Goal: Information Seeking & Learning: Learn about a topic

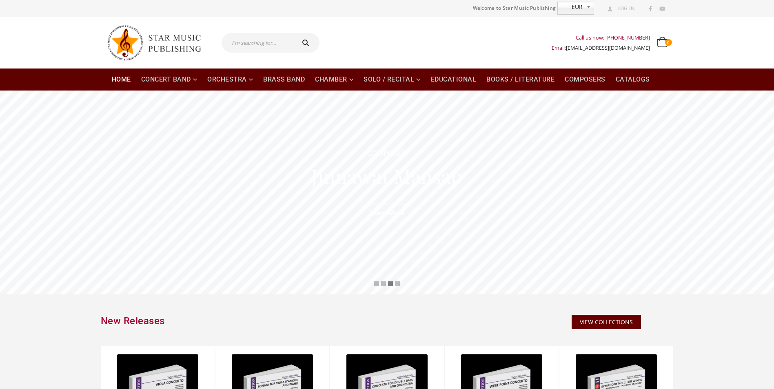
drag, startPoint x: 350, startPoint y: 41, endPoint x: 346, endPoint y: 40, distance: 4.5
click at [350, 40] on div "Call us now: +49-156-7875-3775 Email: info@starmusicpublishing.com 0 0 items 0 …" at bounding box center [497, 43] width 342 height 33
click at [444, 36] on div "Call us now: +49-156-7875-3775 Email: info@starmusicpublishing.com 0 0 items 0 …" at bounding box center [497, 43] width 342 height 33
click at [458, 44] on div "Call us now: +49-156-7875-3775 Email: info@starmusicpublishing.com 0 0 items 0 …" at bounding box center [497, 43] width 342 height 33
click at [258, 44] on input "text" at bounding box center [258, 43] width 72 height 20
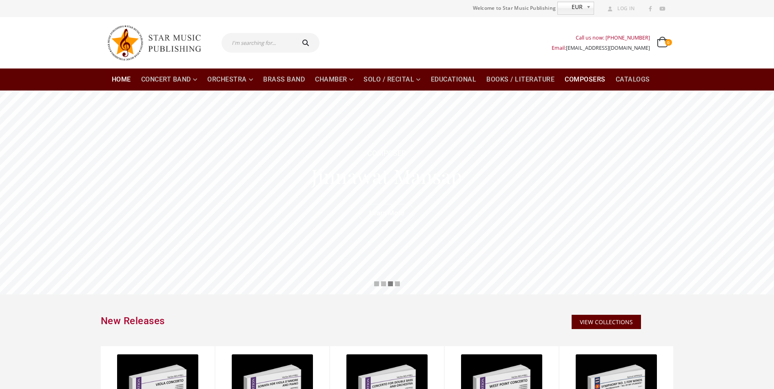
click at [600, 78] on link "Composers" at bounding box center [585, 80] width 51 height 22
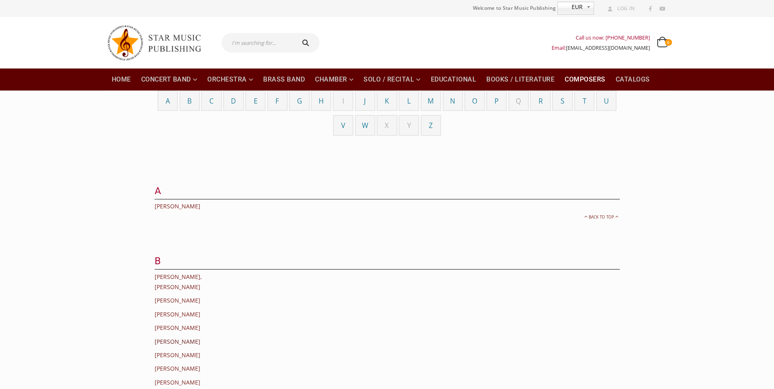
click at [173, 338] on link "Bosveld, Jan" at bounding box center [178, 342] width 46 height 8
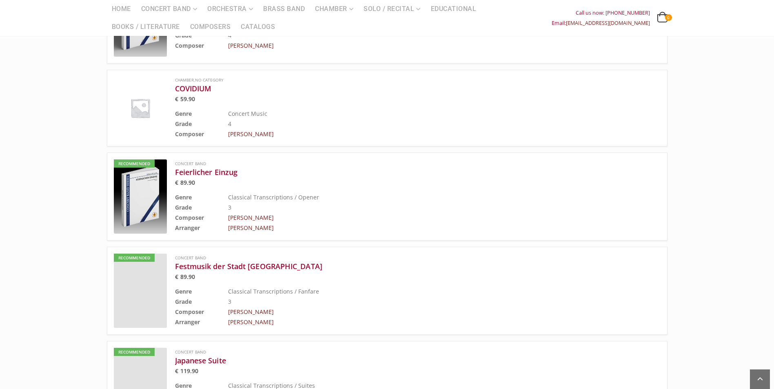
scroll to position [1306, 0]
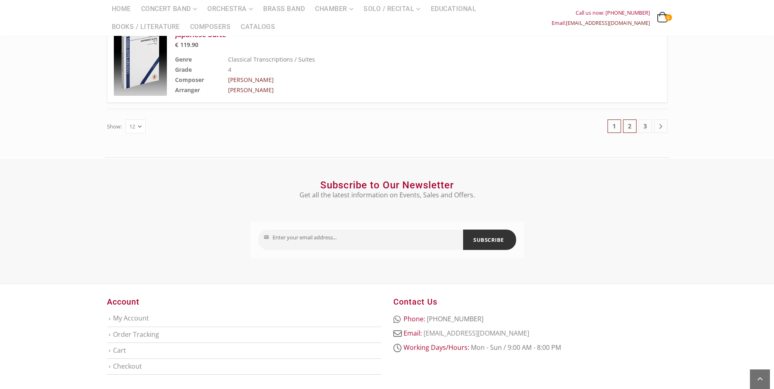
click at [627, 120] on link "2" at bounding box center [629, 126] width 13 height 13
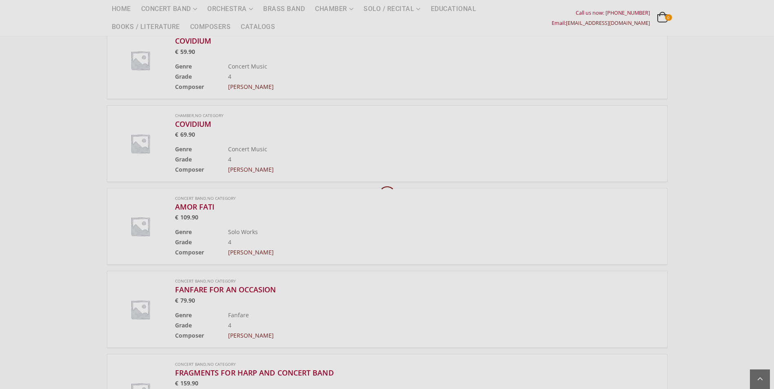
scroll to position [289, 0]
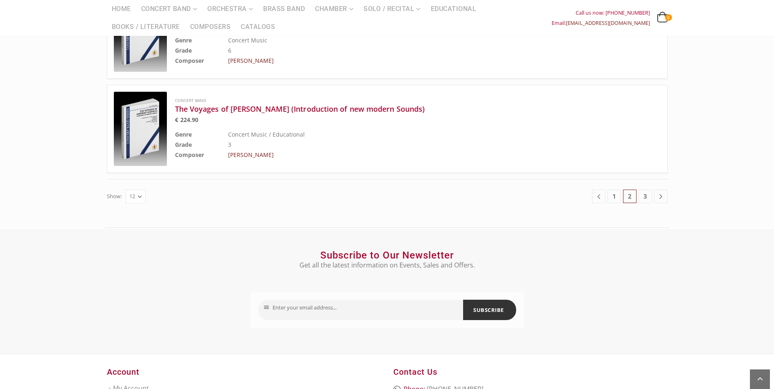
scroll to position [1350, 0]
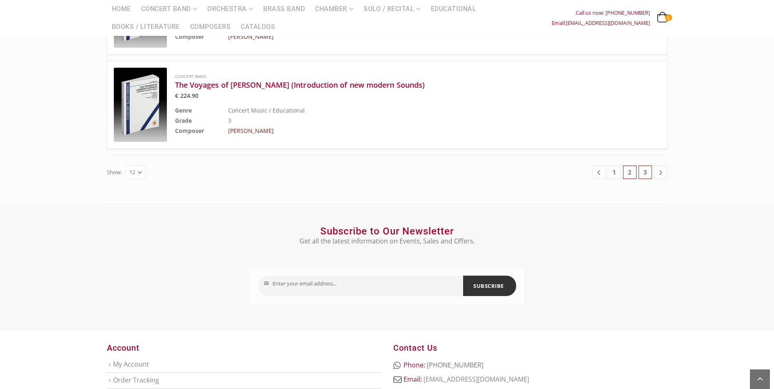
click at [645, 166] on link "3" at bounding box center [645, 172] width 13 height 13
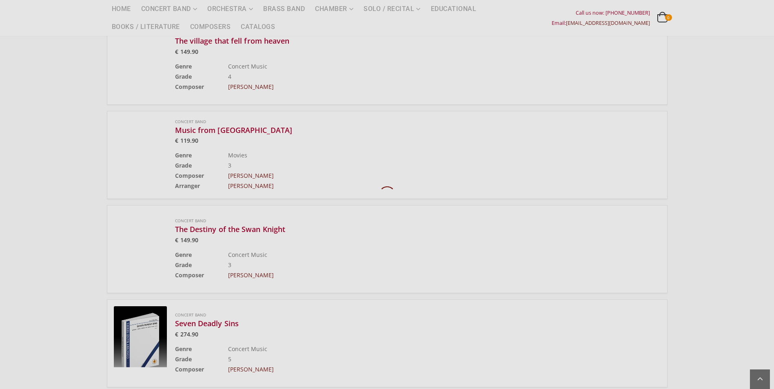
scroll to position [289, 0]
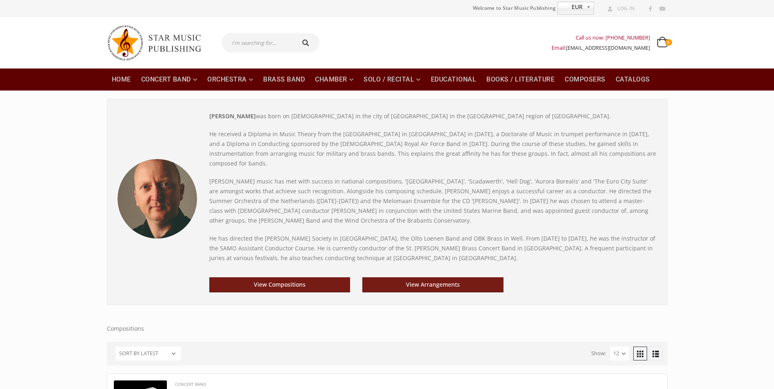
click at [486, 184] on p "[PERSON_NAME] music has met with success in national compositions. '[GEOGRAPHIC…" at bounding box center [433, 201] width 448 height 49
